Goal: Navigation & Orientation: Go to known website

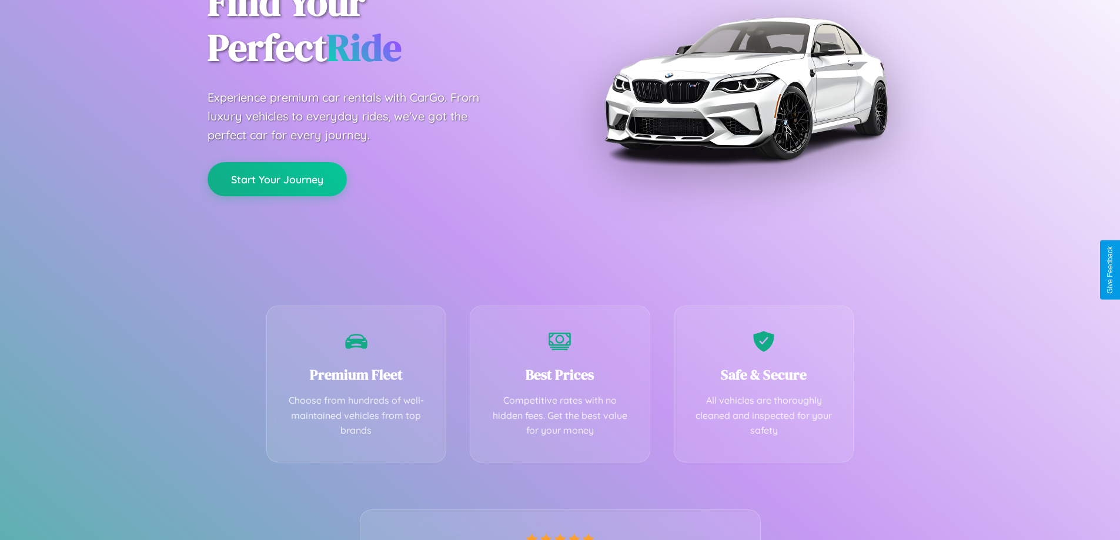
scroll to position [232, 0]
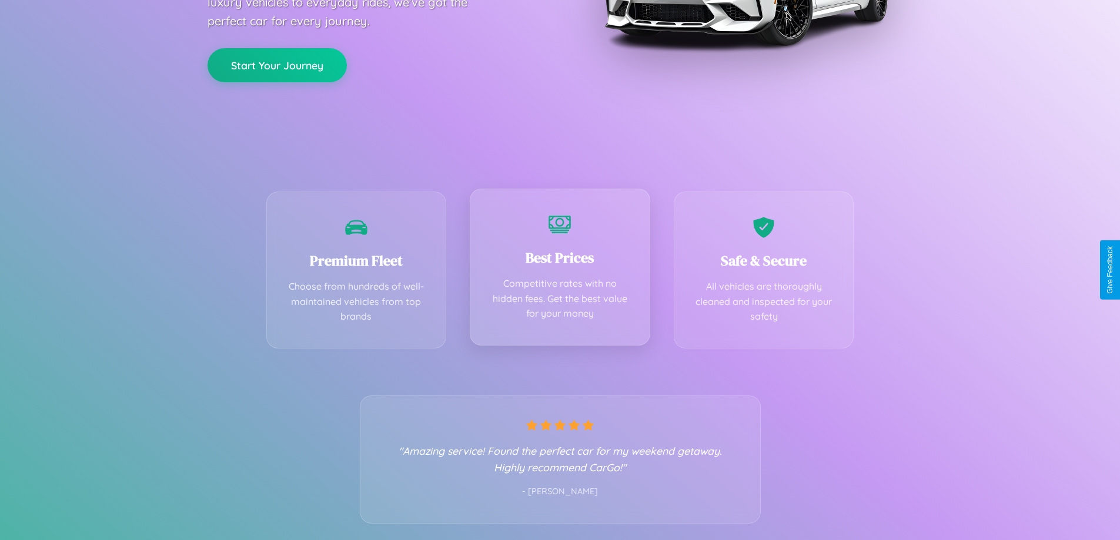
click at [559, 270] on div "Best Prices Competitive rates with no hidden fees. Get the best value for your …" at bounding box center [560, 267] width 180 height 157
click at [277, 65] on button "Start Your Journey" at bounding box center [276, 64] width 139 height 34
click at [277, 63] on button "Start Your Journey" at bounding box center [276, 64] width 139 height 34
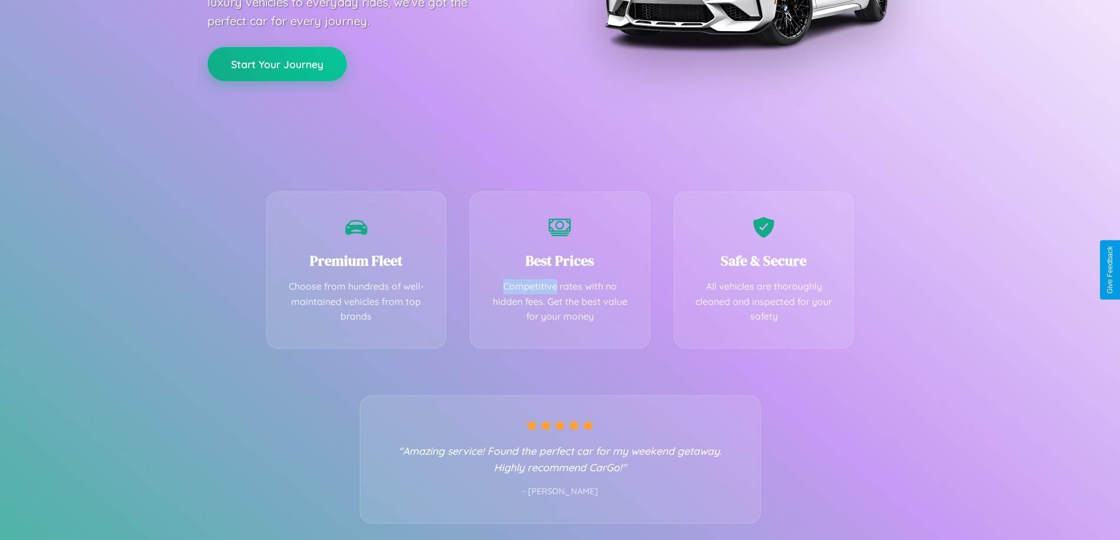
click at [277, 63] on button "Start Your Journey" at bounding box center [276, 64] width 139 height 34
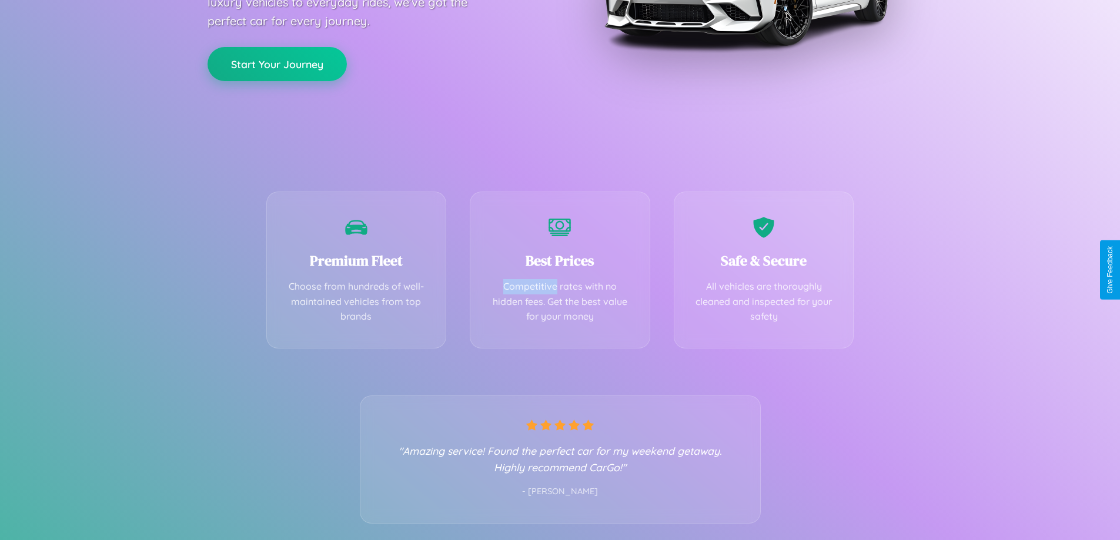
click at [277, 63] on button "Start Your Journey" at bounding box center [276, 64] width 139 height 34
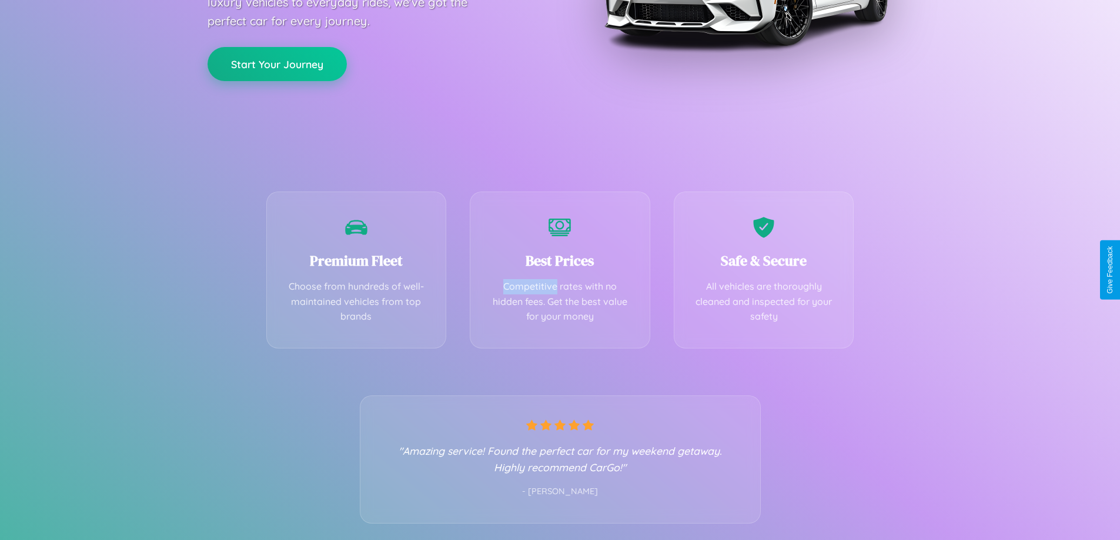
click at [277, 63] on button "Start Your Journey" at bounding box center [276, 64] width 139 height 34
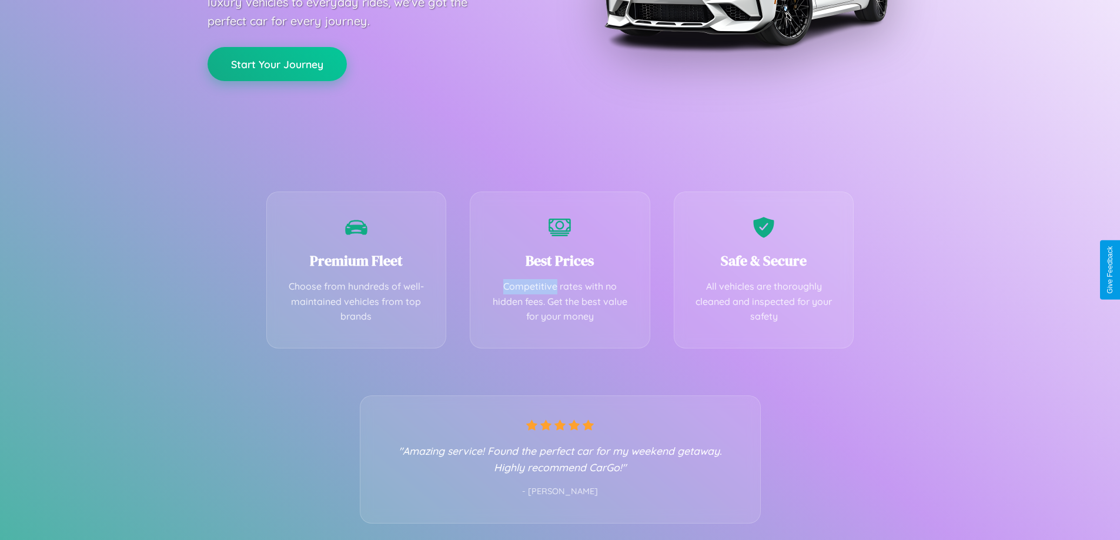
click at [277, 63] on button "Start Your Journey" at bounding box center [276, 64] width 139 height 34
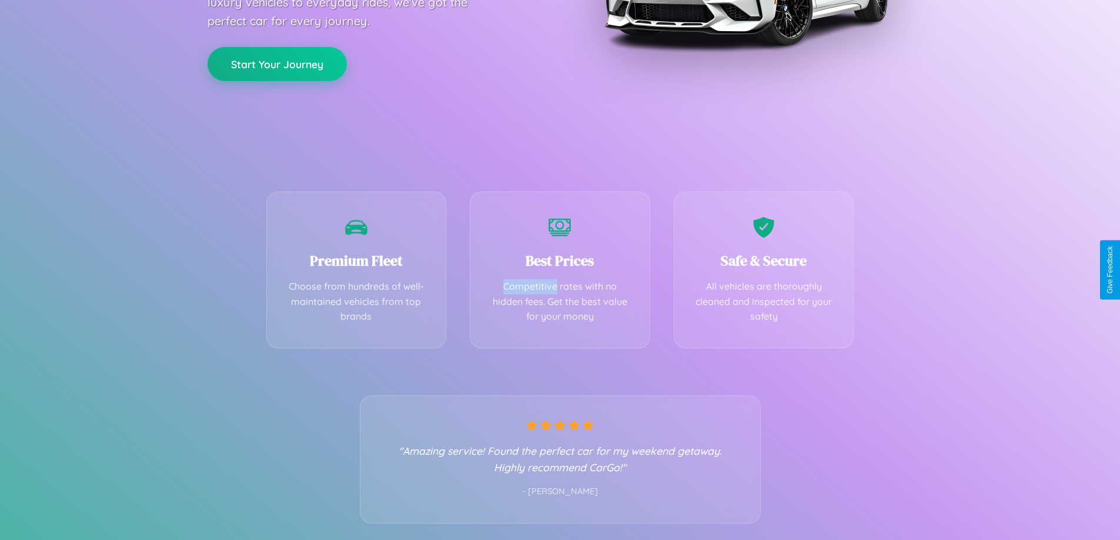
click at [277, 63] on button "Start Your Journey" at bounding box center [276, 64] width 139 height 34
